Goal: Transaction & Acquisition: Purchase product/service

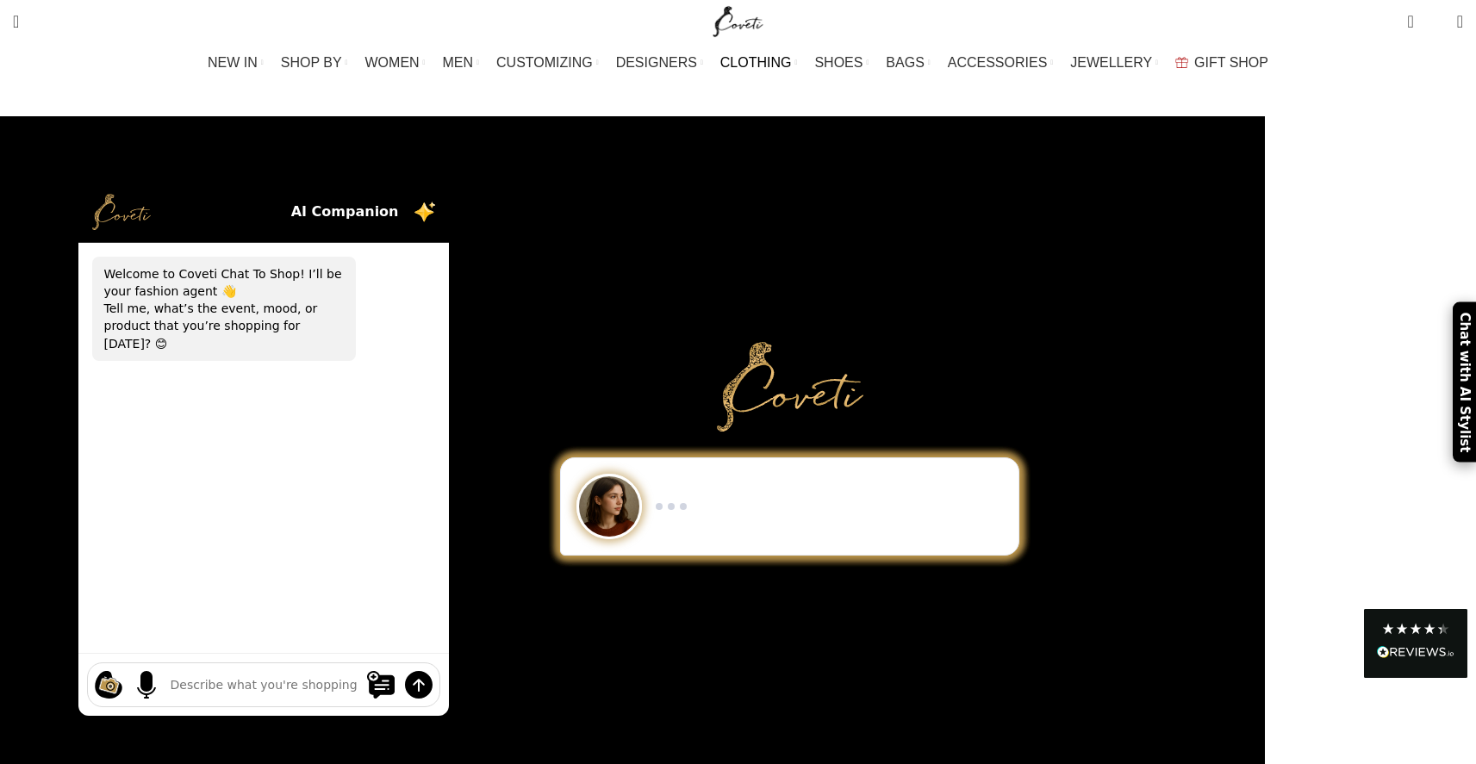
click at [765, 59] on span "CLOTHING" at bounding box center [756, 62] width 72 height 16
click at [420, 60] on span "WOMEN" at bounding box center [392, 62] width 54 height 16
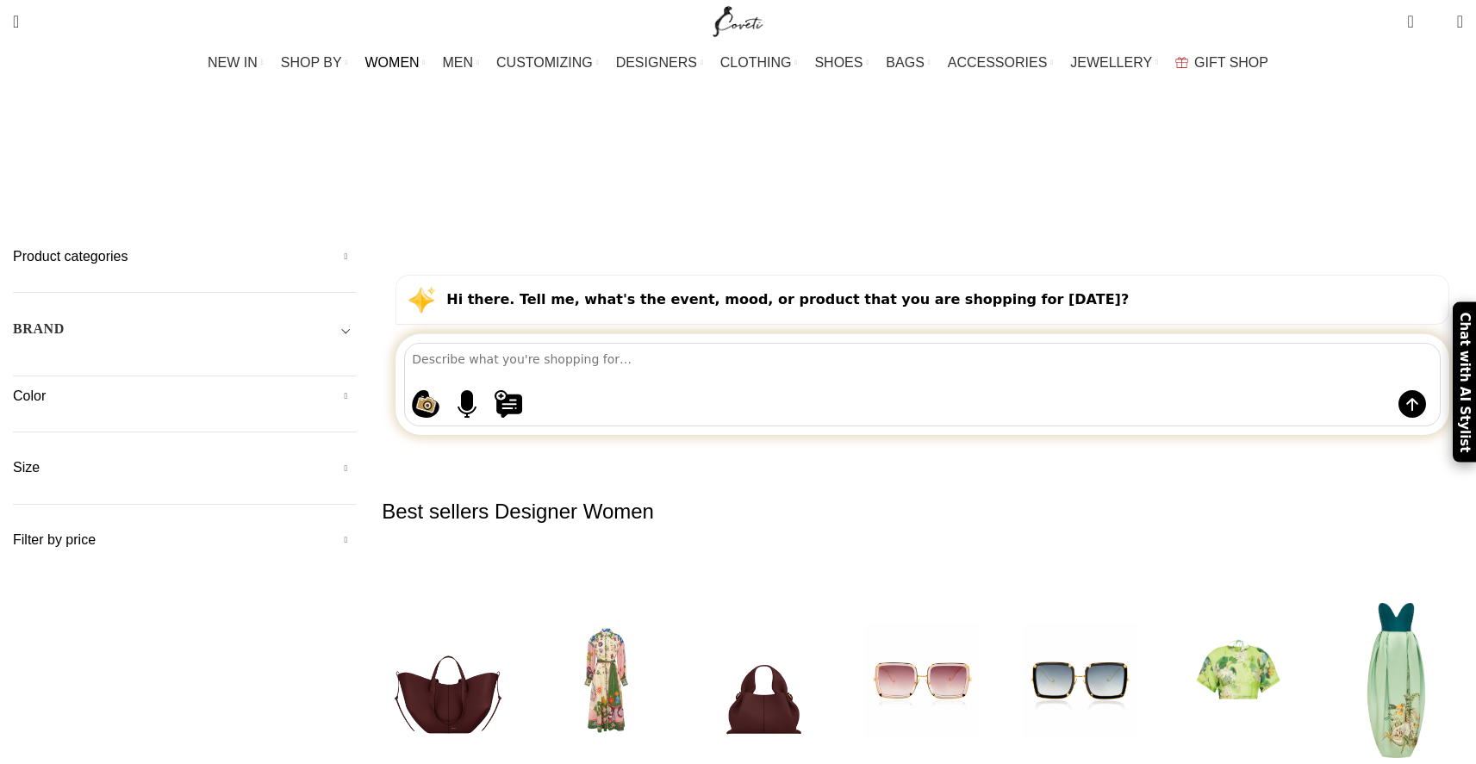
click at [426, 61] on link "WOMEN" at bounding box center [395, 63] width 60 height 34
